Goal: Task Accomplishment & Management: Use online tool/utility

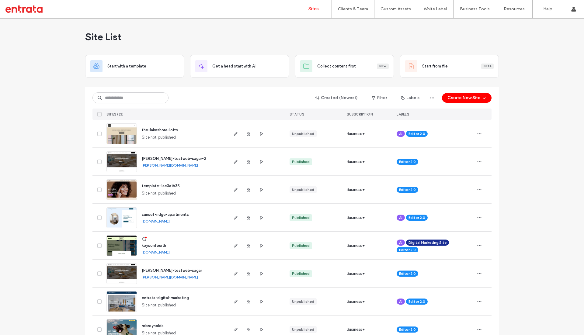
click at [156, 247] on span "keysonfourth" at bounding box center [154, 246] width 24 height 5
click at [354, 26] on label "Client Management" at bounding box center [355, 25] width 36 height 5
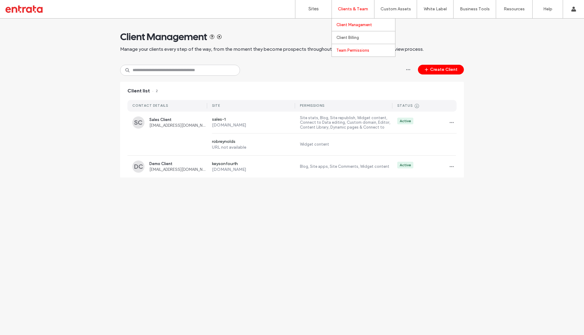
click at [349, 49] on label "Team Permissions" at bounding box center [353, 50] width 33 height 5
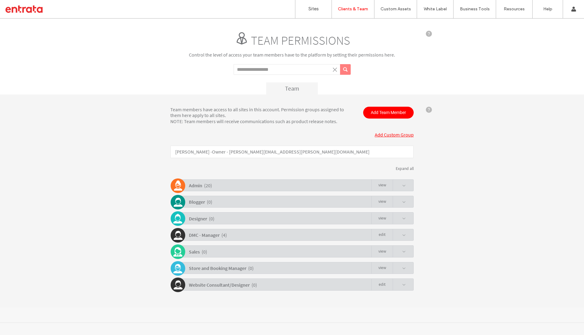
click at [230, 184] on div "Admin ( 20 ) view" at bounding box center [294, 186] width 240 height 12
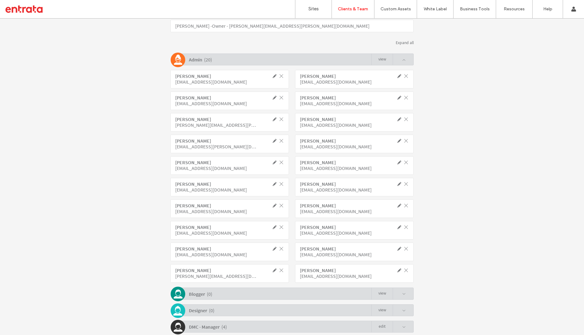
scroll to position [126, 0]
drag, startPoint x: 172, startPoint y: 75, endPoint x: 227, endPoint y: 153, distance: 95.2
click at [227, 153] on div "Abusufiyan Shaikh ashaikh02@entrata.com Anirudhha Patil apatil@entrata.com Ben …" at bounding box center [292, 176] width 244 height 221
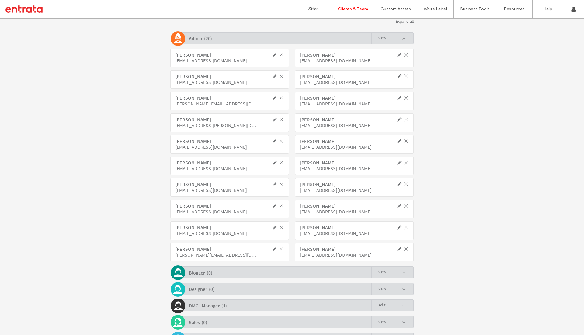
scroll to position [200, 0]
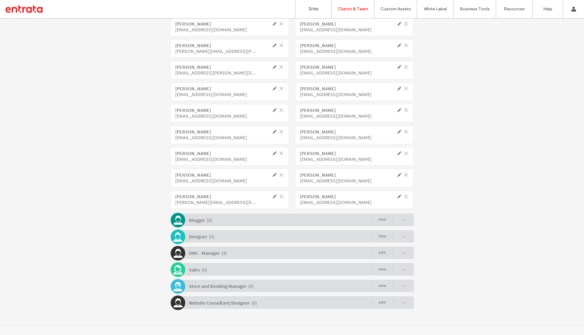
click at [242, 303] on b "Website Consultant/Designer" at bounding box center [219, 303] width 61 height 6
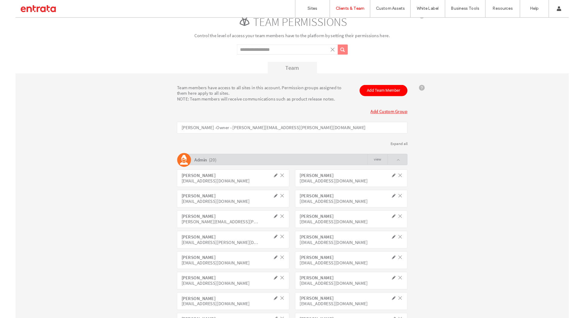
scroll to position [0, 0]
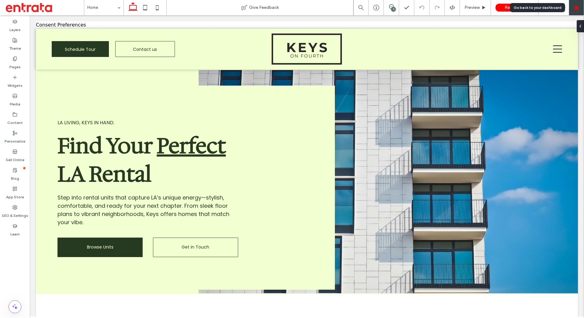
click at [578, 5] on div at bounding box center [576, 7] width 15 height 15
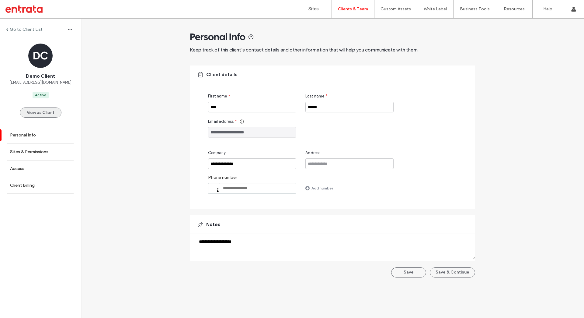
click at [33, 117] on button "View as Client" at bounding box center [41, 112] width 42 height 10
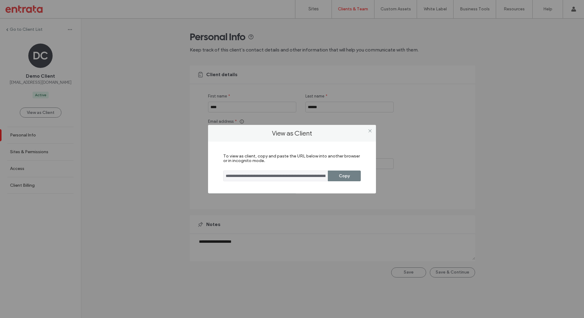
click at [343, 174] on button "Copy" at bounding box center [344, 175] width 33 height 11
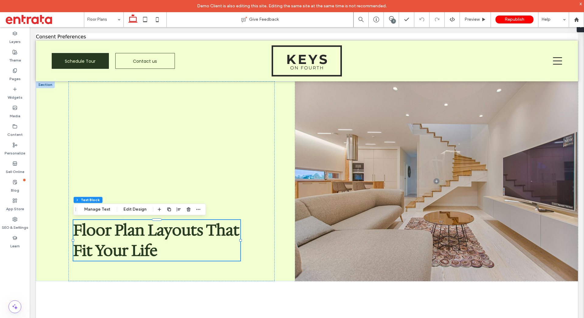
click at [582, 5] on div "x" at bounding box center [581, 4] width 3 height 6
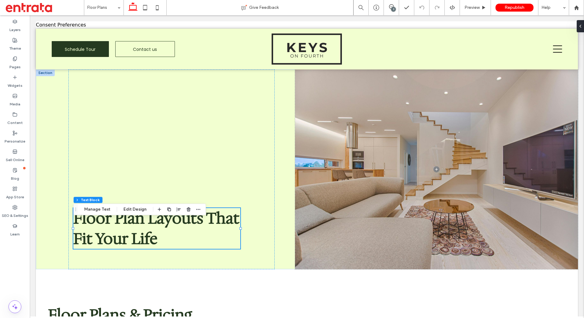
click at [18, 282] on div "Layers Theme Pages Widgets Media Content Personalize Sell Online Blog App Store…" at bounding box center [15, 166] width 30 height 303
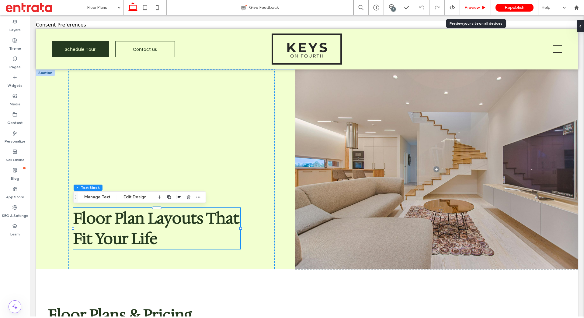
click at [474, 6] on span "Preview" at bounding box center [472, 8] width 15 height 6
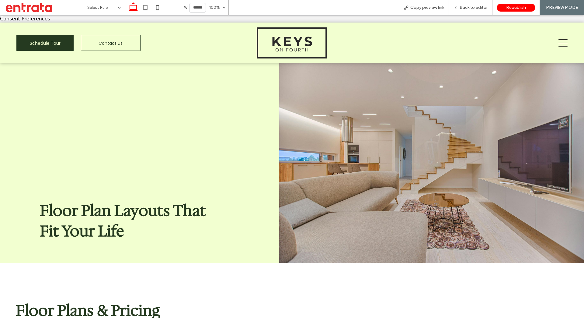
click at [565, 44] on icon at bounding box center [563, 42] width 9 height 9
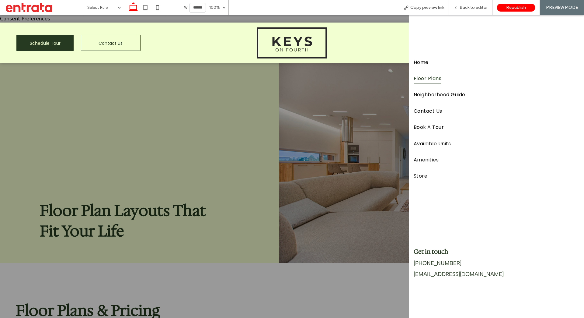
drag, startPoint x: 427, startPoint y: 77, endPoint x: 427, endPoint y: 93, distance: 15.5
click at [427, 77] on span "Floor Plans" at bounding box center [428, 78] width 28 height 10
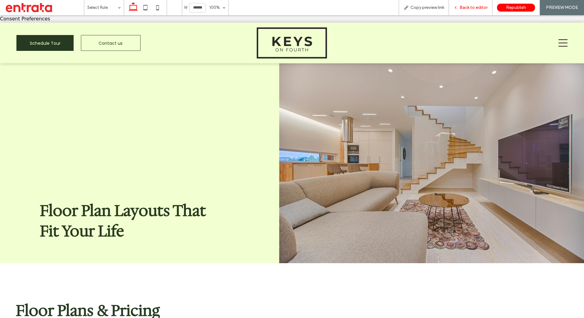
click at [471, 9] on span "Back to editor" at bounding box center [474, 8] width 28 height 6
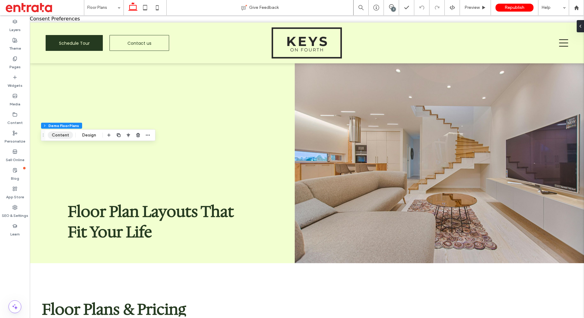
click at [58, 133] on button "Content" at bounding box center [60, 134] width 25 height 7
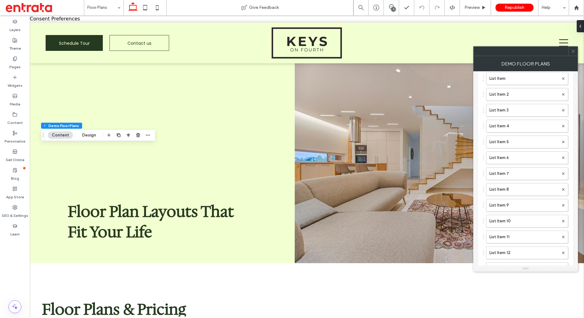
scroll to position [503, 0]
click at [516, 176] on label "List Item 8" at bounding box center [524, 177] width 69 height 12
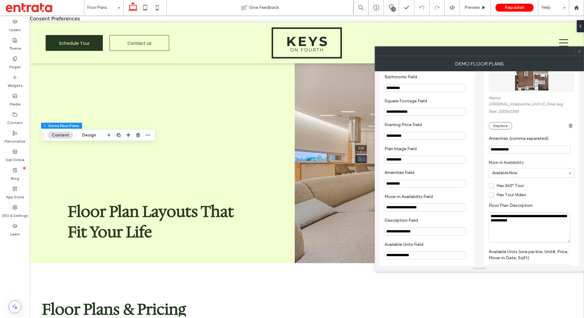
scroll to position [0, 0]
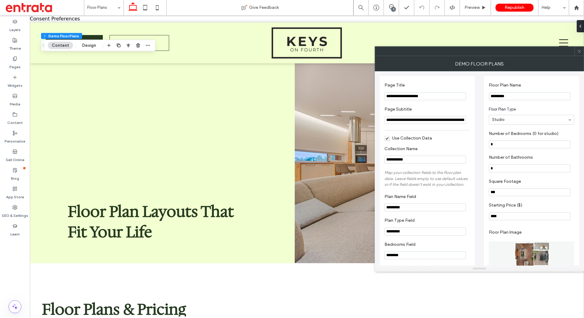
click at [580, 50] on use at bounding box center [579, 51] width 3 height 3
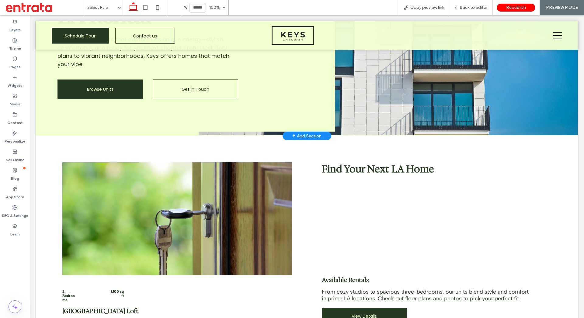
scroll to position [147, 0]
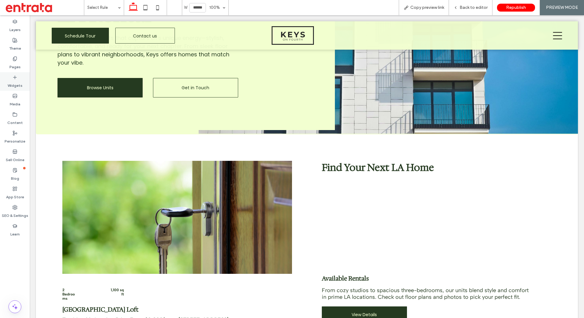
click at [21, 79] on div "Widgets" at bounding box center [15, 81] width 30 height 19
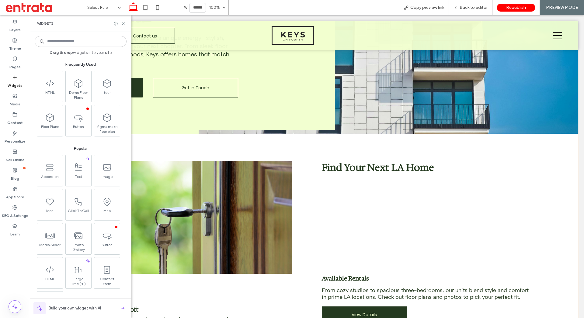
click at [226, 160] on div "2 Bedrooms 1,100 sq ft [GEOGRAPHIC_DATA] Tot. Monthly Leasing Price From $2,800…" at bounding box center [178, 242] width 240 height 172
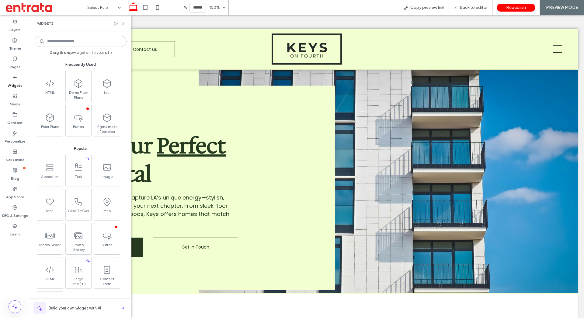
click at [122, 23] on icon at bounding box center [123, 23] width 5 height 5
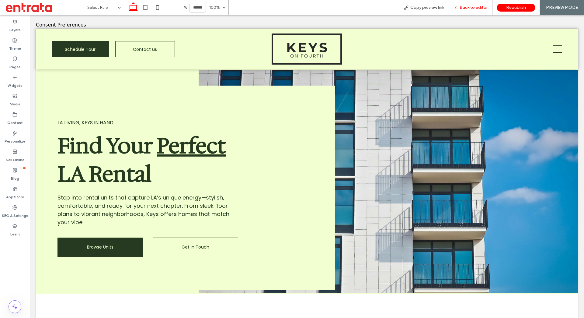
click at [466, 9] on span "Back to editor" at bounding box center [474, 8] width 28 height 6
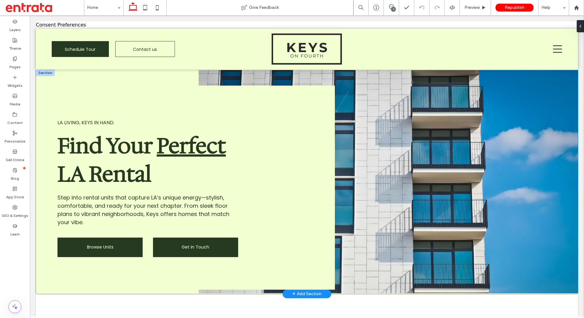
click at [204, 247] on span "Get in Touch" at bounding box center [196, 247] width 28 height 6
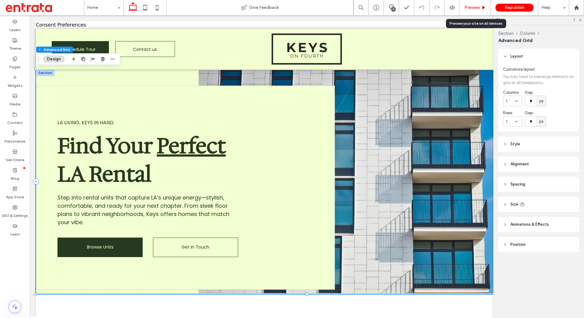
click at [473, 8] on span "Preview" at bounding box center [472, 8] width 15 height 6
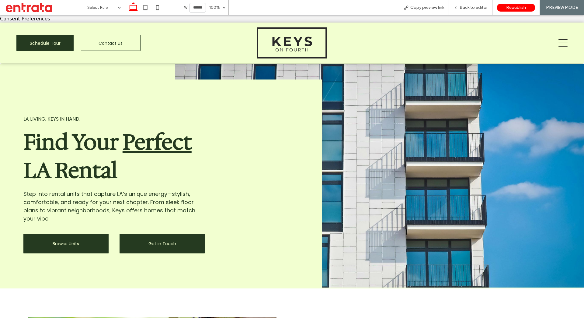
click at [154, 240] on link "Get in Touch" at bounding box center [162, 243] width 85 height 19
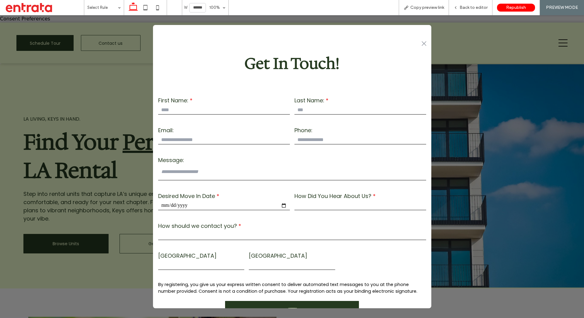
scroll to position [20, 0]
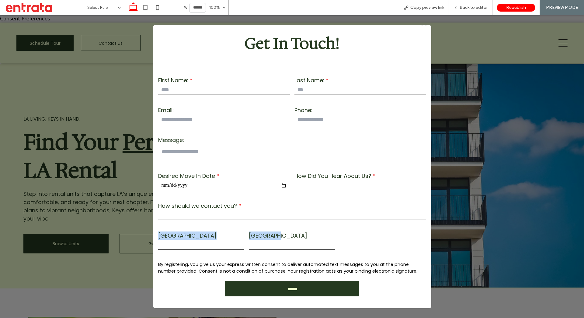
drag, startPoint x: 158, startPoint y: 237, endPoint x: 294, endPoint y: 238, distance: 135.5
click at [294, 238] on div "**********" at bounding box center [292, 172] width 273 height 209
click at [294, 238] on label "New Field" at bounding box center [292, 235] width 86 height 8
click at [268, 247] on input "text" at bounding box center [292, 244] width 86 height 9
click at [180, 237] on label "New Field" at bounding box center [201, 235] width 86 height 8
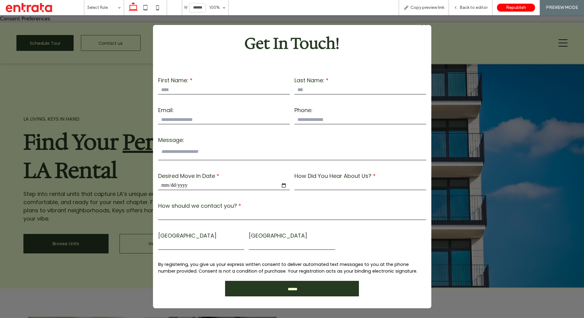
click at [186, 245] on input "text" at bounding box center [201, 244] width 86 height 9
click at [214, 213] on select "******* ******* ********" at bounding box center [292, 215] width 268 height 9
click at [158, 211] on select "******* ******* ********" at bounding box center [292, 215] width 268 height 9
click at [205, 217] on select "******* ******* ********" at bounding box center [292, 215] width 268 height 9
select select "*******"
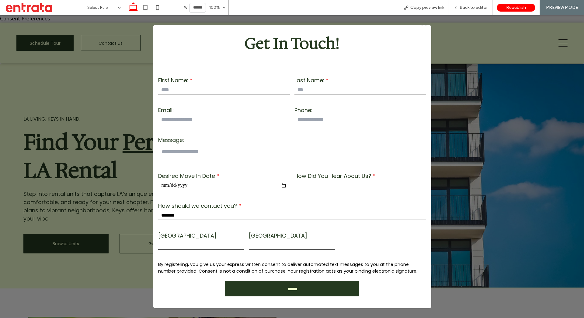
click at [158, 211] on select "******* ******* ********" at bounding box center [292, 215] width 268 height 9
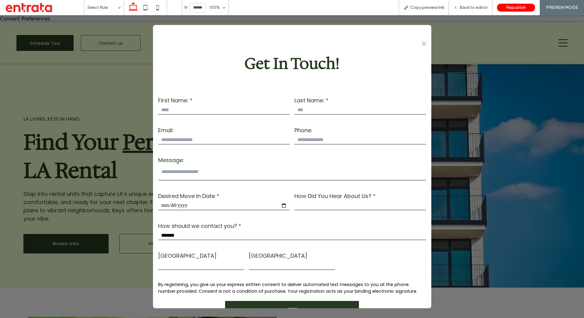
click at [423, 43] on icon ".st0-1091118977{fill-rule:evenodd;clip-rule:evenodd;}" at bounding box center [424, 43] width 5 height 5
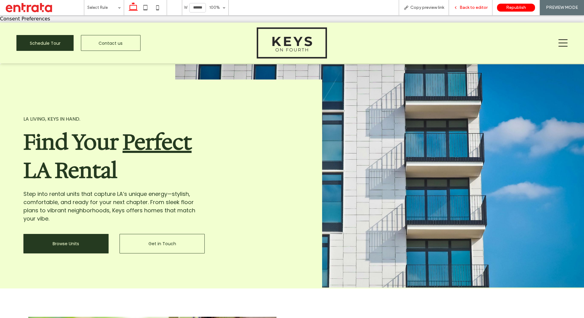
click at [472, 11] on div "Back to editor" at bounding box center [471, 7] width 44 height 15
click at [474, 7] on span "Back to editor" at bounding box center [474, 8] width 28 height 6
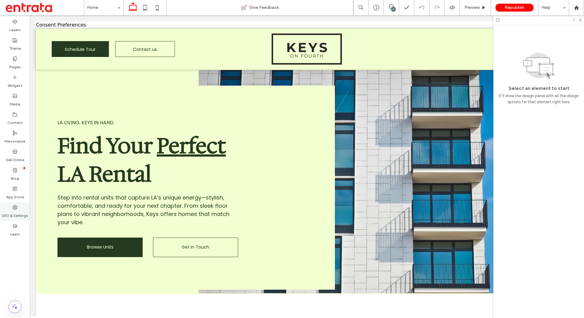
click at [15, 210] on label "SEO & Settings" at bounding box center [15, 214] width 26 height 9
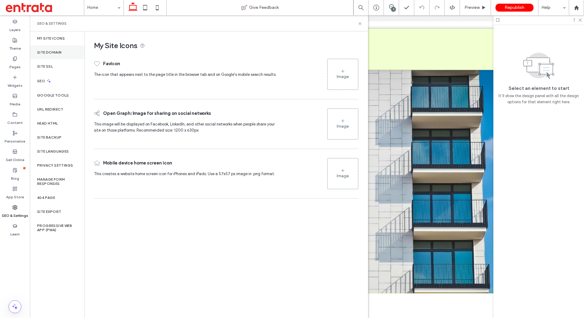
click at [60, 51] on label "Site Domain" at bounding box center [49, 52] width 24 height 4
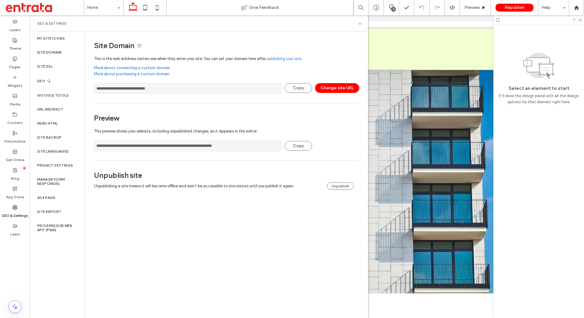
click at [202, 89] on input "**********" at bounding box center [188, 88] width 188 height 11
click at [126, 83] on input "**********" at bounding box center [188, 88] width 188 height 11
drag, startPoint x: 122, startPoint y: 87, endPoint x: 241, endPoint y: 87, distance: 119.3
click at [241, 87] on input "**********" at bounding box center [188, 88] width 188 height 11
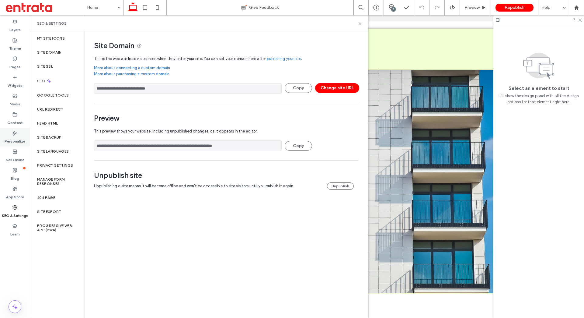
click at [13, 137] on label "Personalize" at bounding box center [15, 139] width 21 height 9
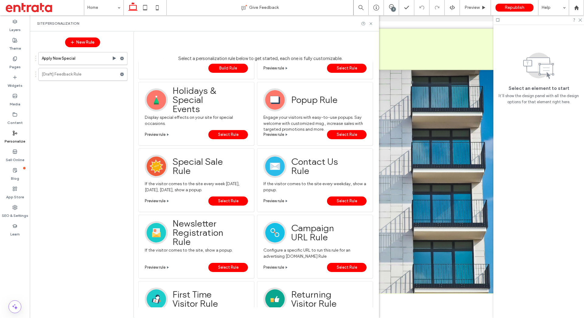
scroll to position [53, 0]
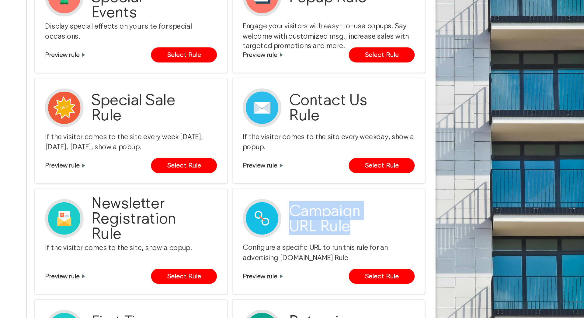
drag, startPoint x: 293, startPoint y: 222, endPoint x: 335, endPoint y: 236, distance: 44.2
click at [335, 236] on span "Campaign URL Rule" at bounding box center [320, 229] width 59 height 23
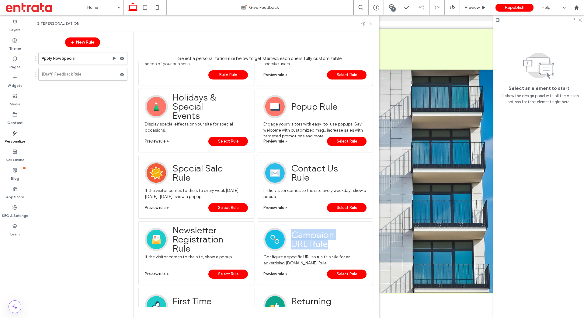
scroll to position [39, 0]
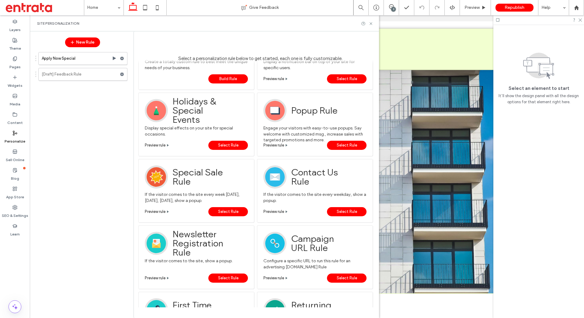
click at [289, 258] on div "Configure a specific URL to run this rule for an advertising campaign.Select Ru…" at bounding box center [315, 262] width 103 height 15
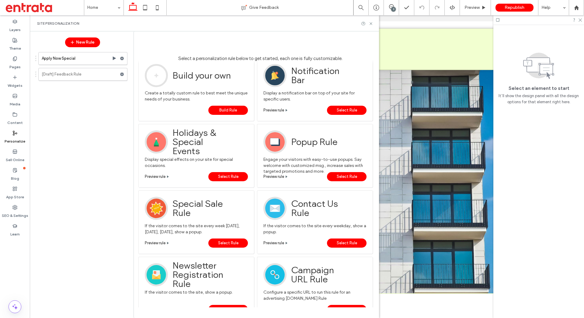
scroll to position [0, 0]
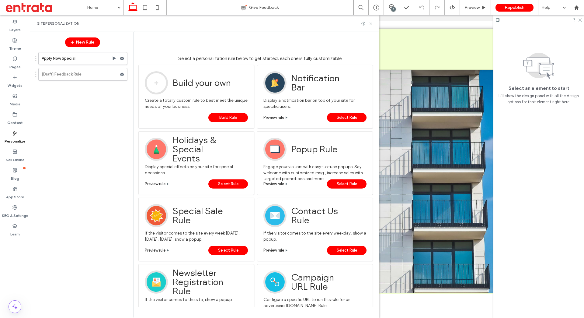
click at [373, 22] on icon at bounding box center [371, 23] width 5 height 5
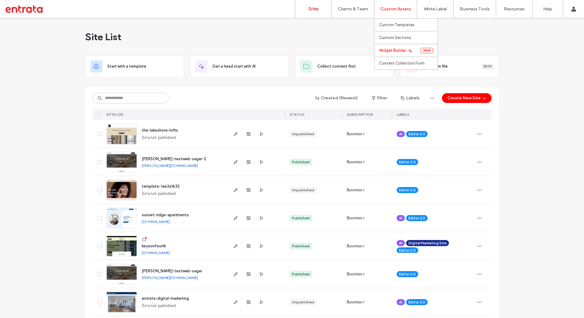
click at [390, 52] on label "Widget Builder" at bounding box center [392, 50] width 27 height 5
